Goal: Information Seeking & Learning: Find contact information

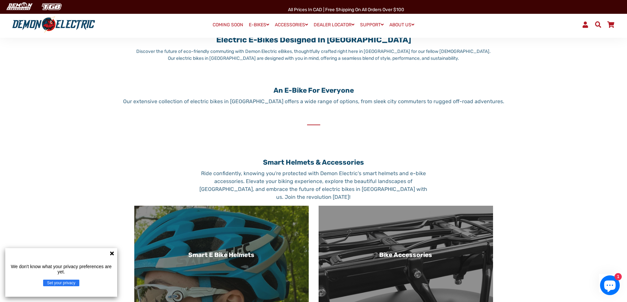
scroll to position [296, 0]
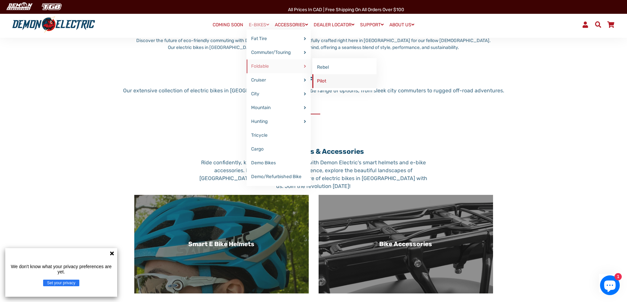
click at [316, 81] on link "Pilot" at bounding box center [344, 81] width 64 height 14
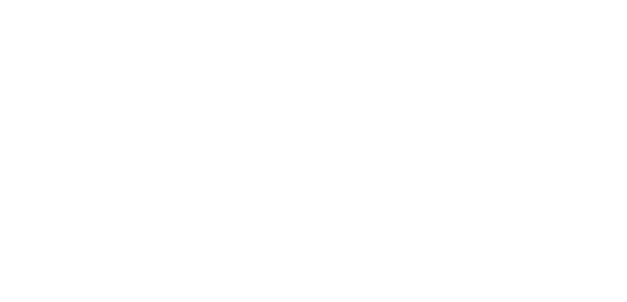
select select "******"
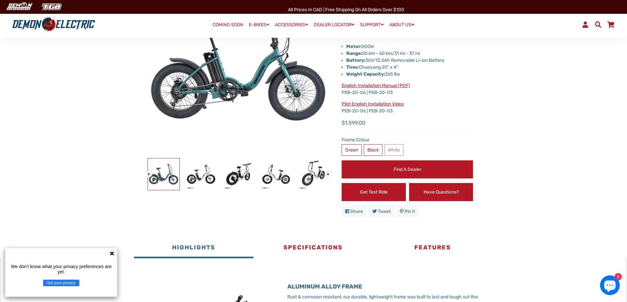
scroll to position [132, 0]
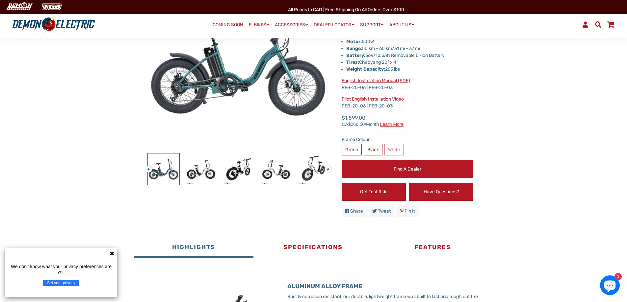
click at [111, 253] on icon at bounding box center [112, 254] width 4 height 4
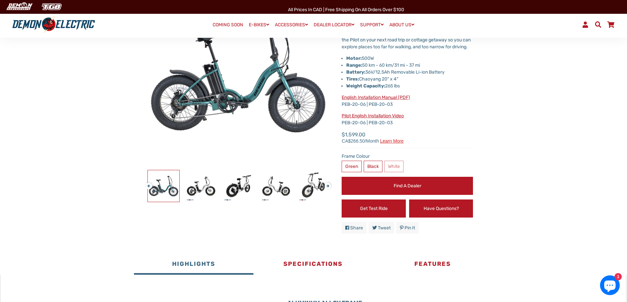
scroll to position [115, 0]
click at [433, 189] on link "Find a Dealer" at bounding box center [406, 186] width 131 height 18
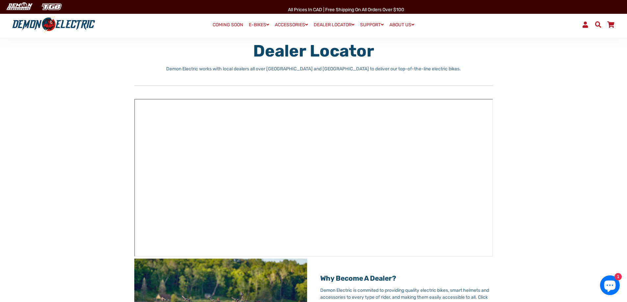
scroll to position [49, 0]
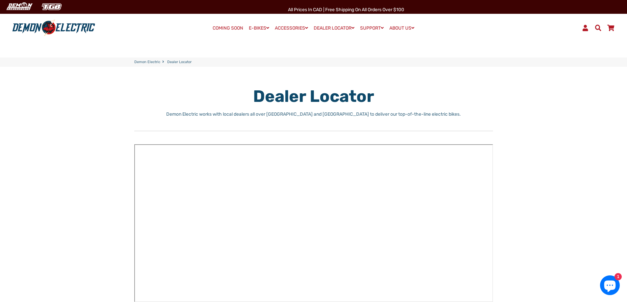
scroll to position [0, 0]
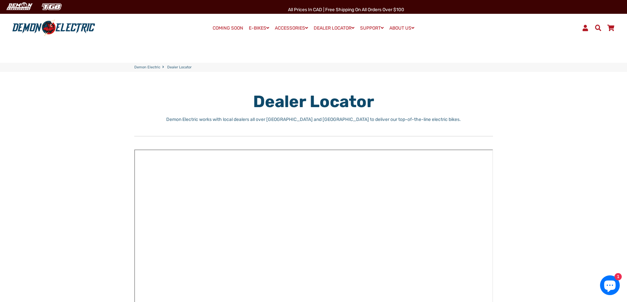
click at [222, 26] on link "COMING SOON" at bounding box center [227, 28] width 35 height 9
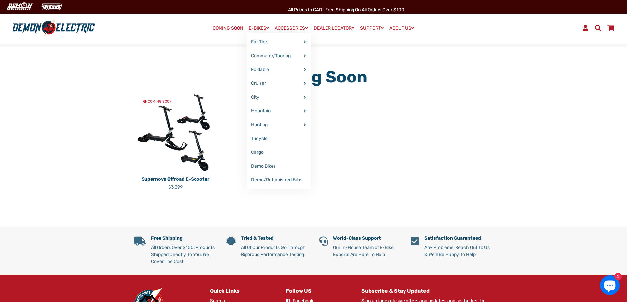
click at [251, 25] on link "E-BIKES" at bounding box center [258, 28] width 25 height 10
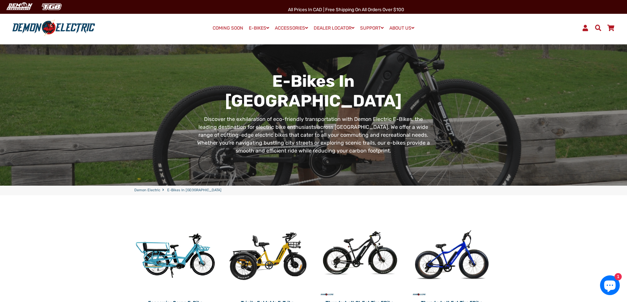
click at [274, 259] on img at bounding box center [267, 256] width 82 height 82
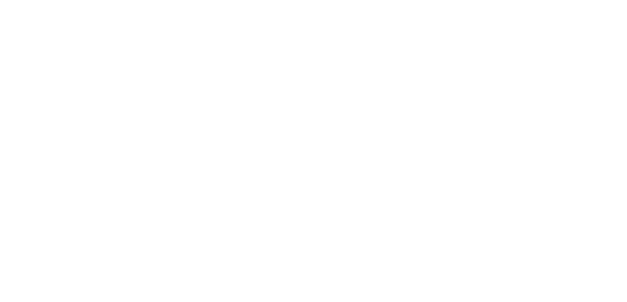
select select "******"
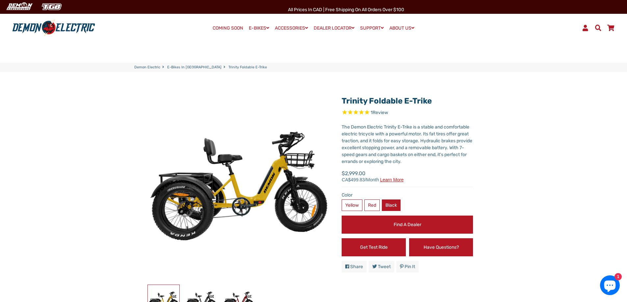
click at [394, 207] on label "Black" at bounding box center [391, 206] width 19 height 12
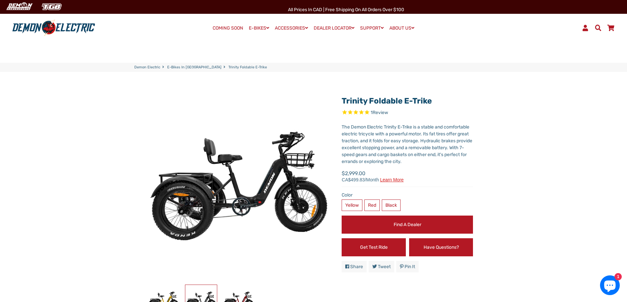
click at [395, 181] on span "Learn more" at bounding box center [392, 180] width 24 height 5
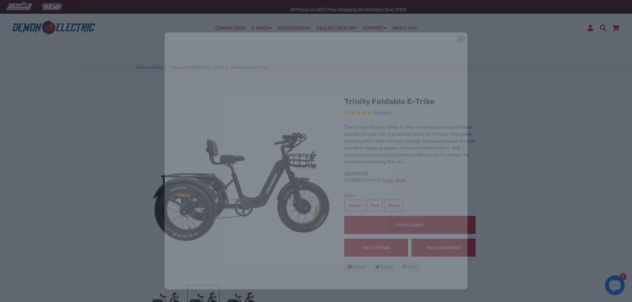
click at [466, 24] on icon at bounding box center [465, 25] width 9 height 9
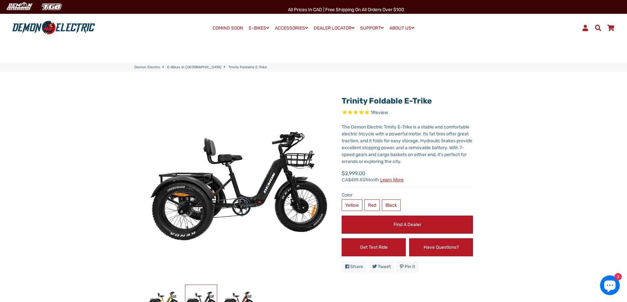
click at [410, 222] on link "Find a Dealer" at bounding box center [406, 225] width 131 height 18
